Goal: Download file/media

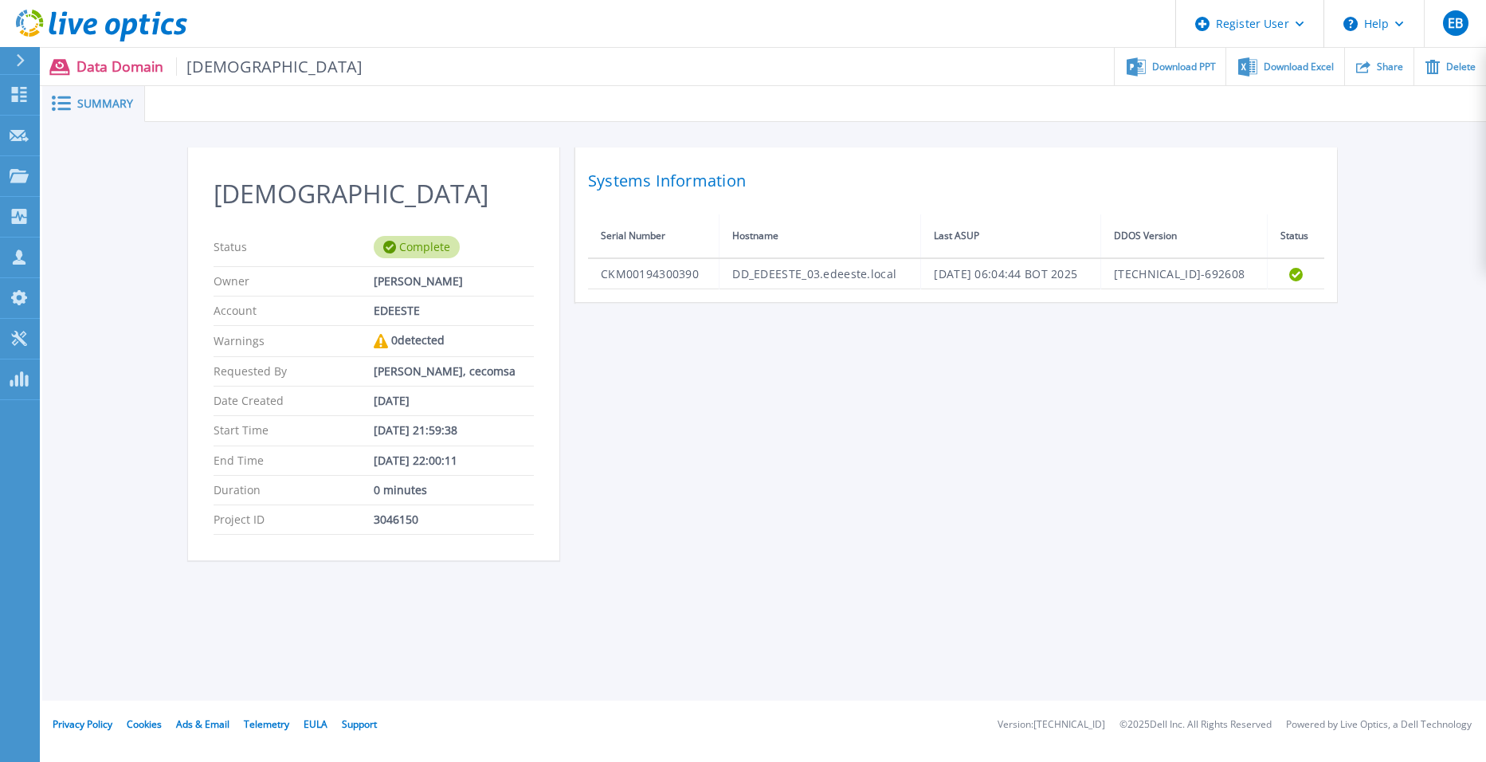
click at [225, 71] on span "[DEMOGRAPHIC_DATA]" at bounding box center [269, 66] width 187 height 18
click at [1177, 69] on span "Download PPT" at bounding box center [1184, 66] width 64 height 10
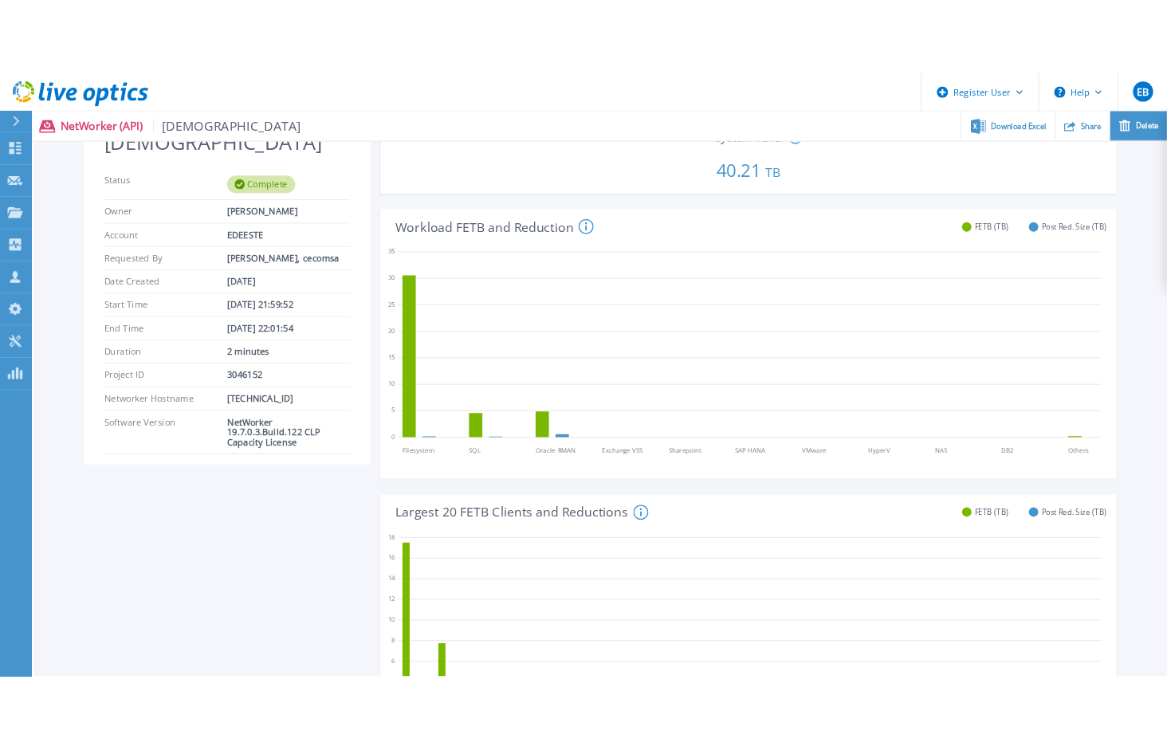
scroll to position [80, 0]
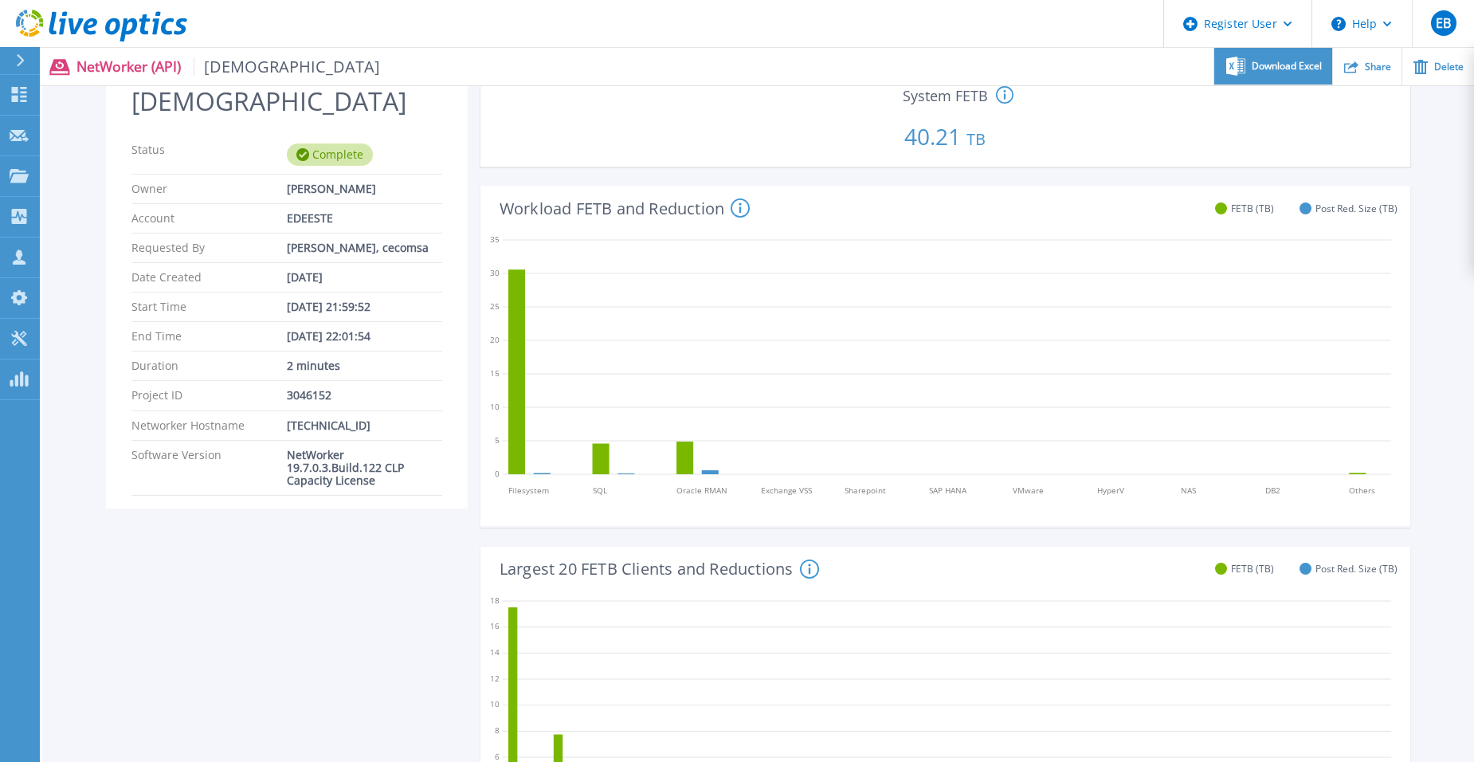
click at [1312, 65] on span "Download Excel" at bounding box center [1287, 66] width 70 height 10
